Goal: Task Accomplishment & Management: Manage account settings

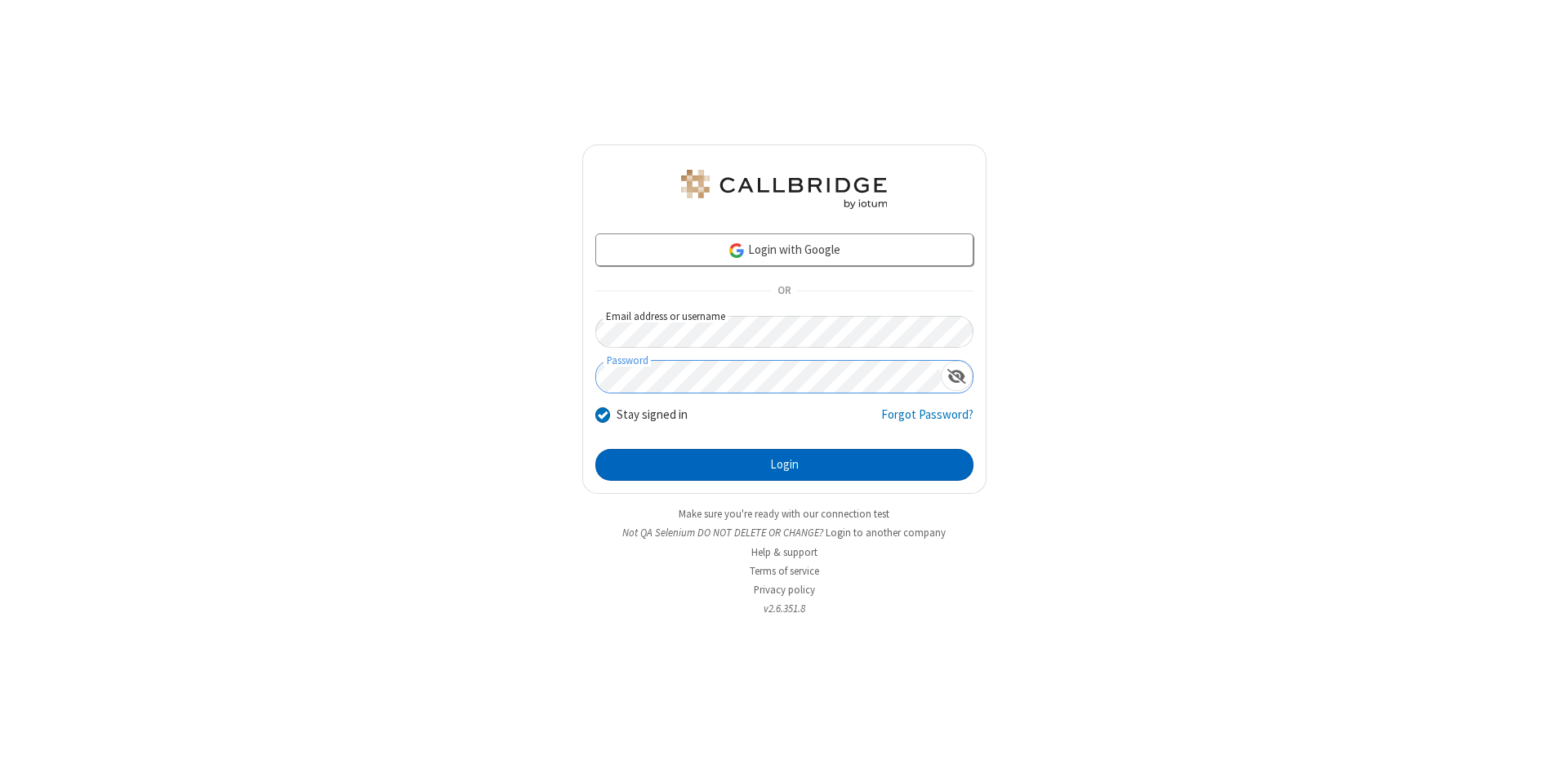
click at [784, 466] on button "Login" at bounding box center [784, 465] width 378 height 32
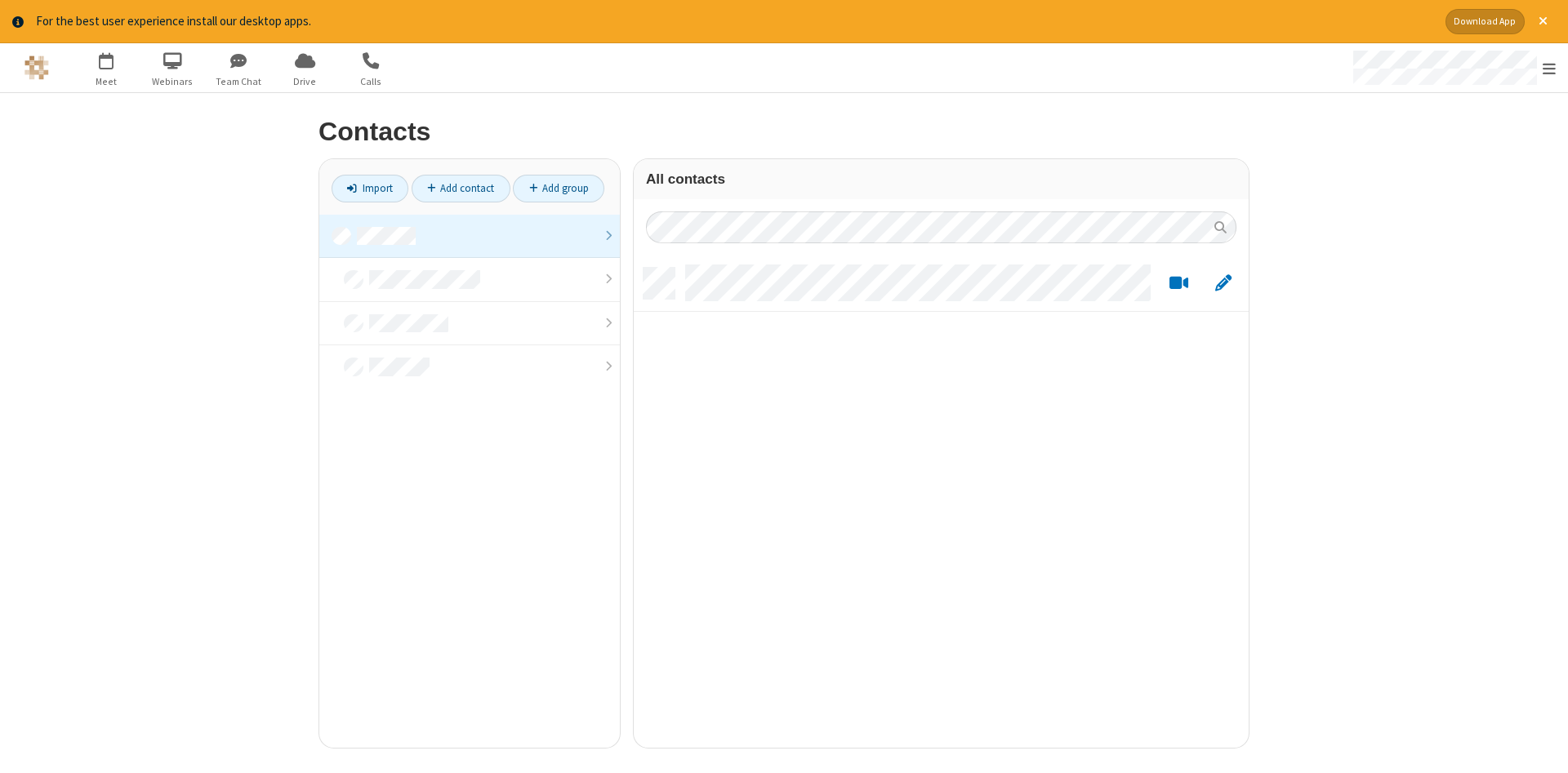
scroll to position [492, 615]
click at [469, 236] on link at bounding box center [469, 236] width 300 height 44
click at [461, 188] on link "Add contact" at bounding box center [461, 189] width 99 height 28
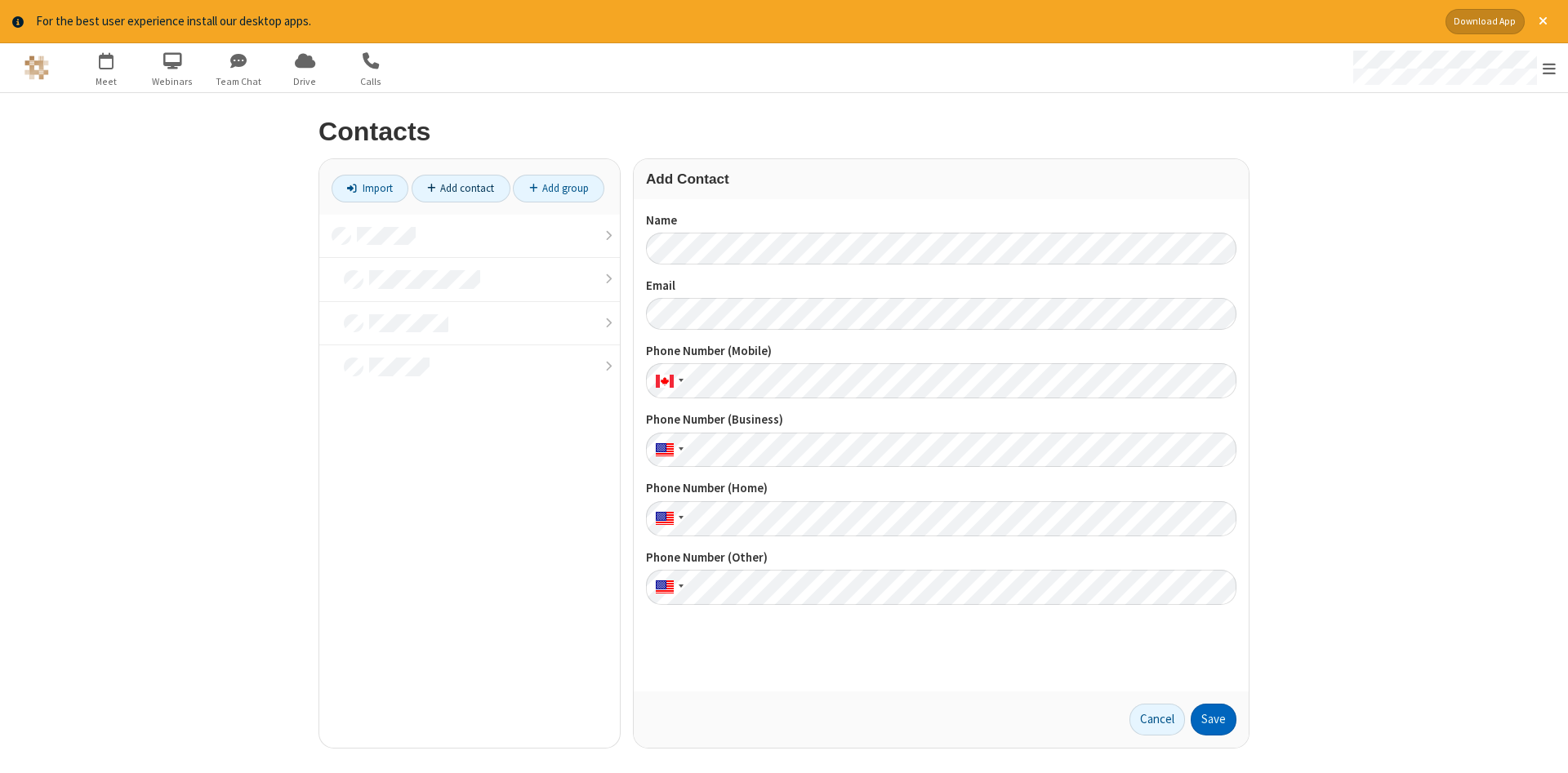
click at [1213, 720] on button "Save" at bounding box center [1213, 720] width 46 height 32
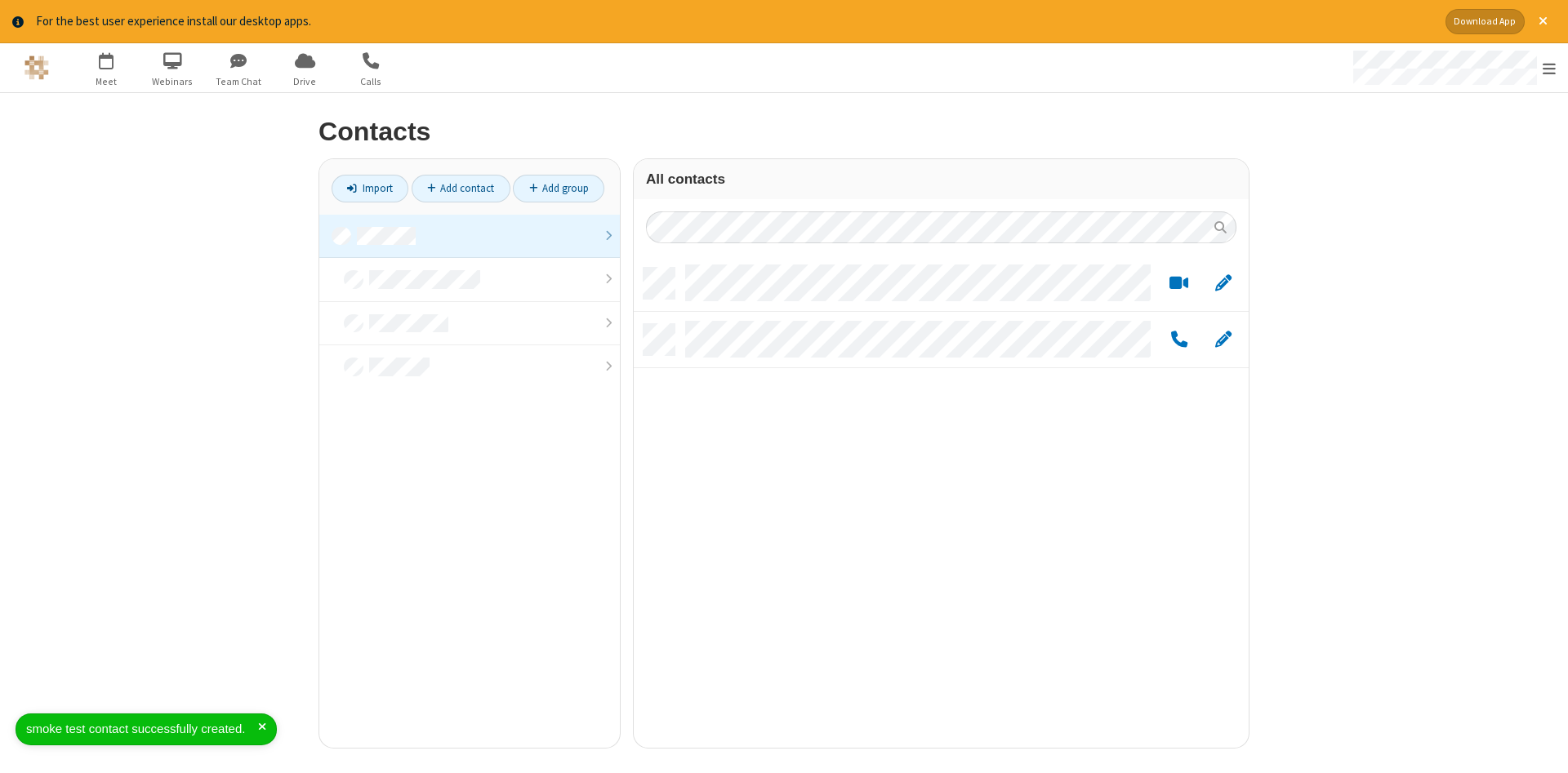
scroll to position [492, 615]
